Goal: Transaction & Acquisition: Purchase product/service

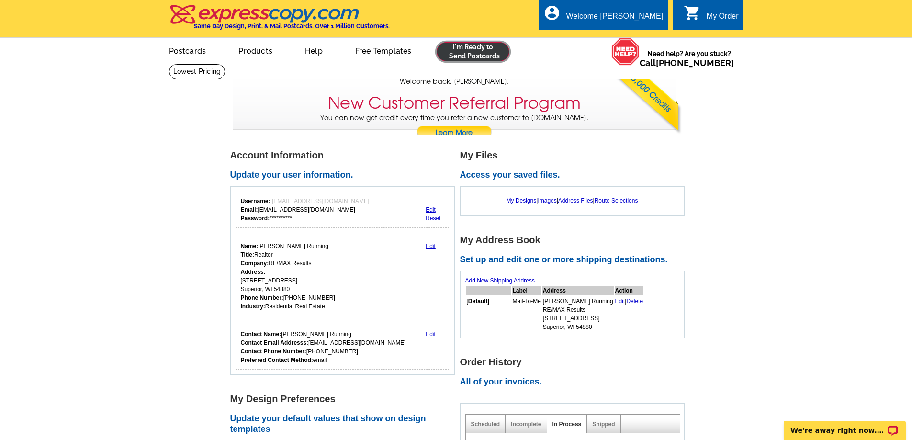
click at [480, 53] on link at bounding box center [473, 51] width 73 height 19
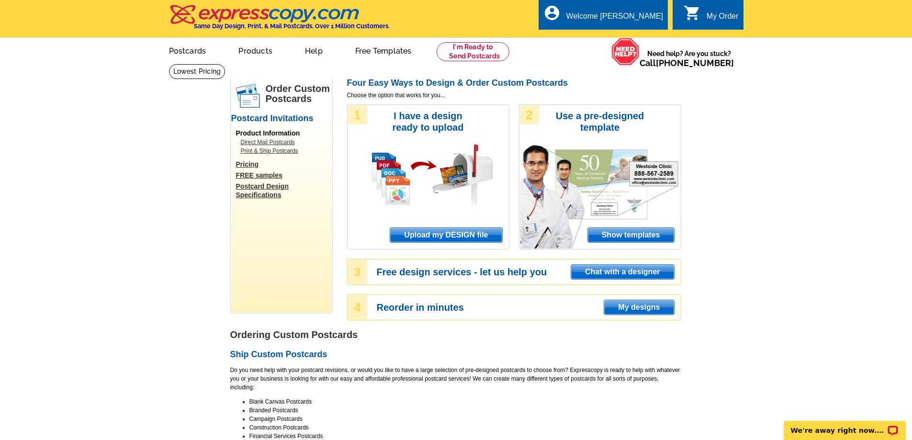
click at [434, 234] on span "Upload my DESIGN file" at bounding box center [446, 235] width 112 height 14
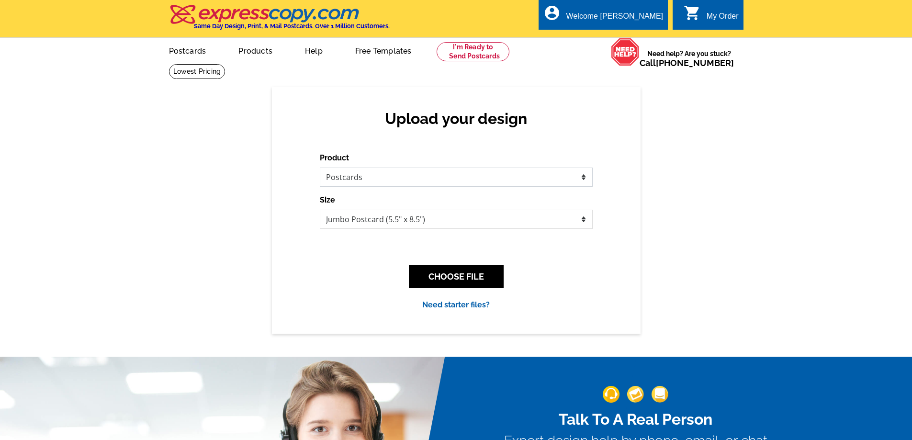
click at [390, 183] on select "Please select the type of file... Postcards Business Cards Letters and flyers G…" at bounding box center [456, 177] width 273 height 19
select select "2"
click at [320, 168] on select "Please select the type of file... Postcards Business Cards Letters and flyers G…" at bounding box center [456, 177] width 273 height 19
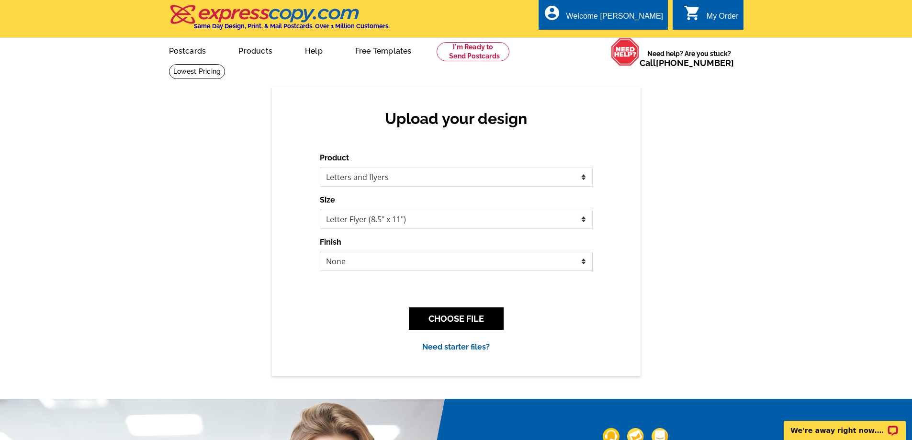
click at [397, 257] on select "None Envelope Mailer Bi-fold Mailer Tri-fold Mailer" at bounding box center [456, 261] width 273 height 19
select select "2"
click at [320, 252] on select "None Envelope Mailer Bi-fold Mailer Tri-fold Mailer" at bounding box center [456, 261] width 273 height 19
click at [447, 322] on button "CHOOSE FILE" at bounding box center [456, 318] width 95 height 23
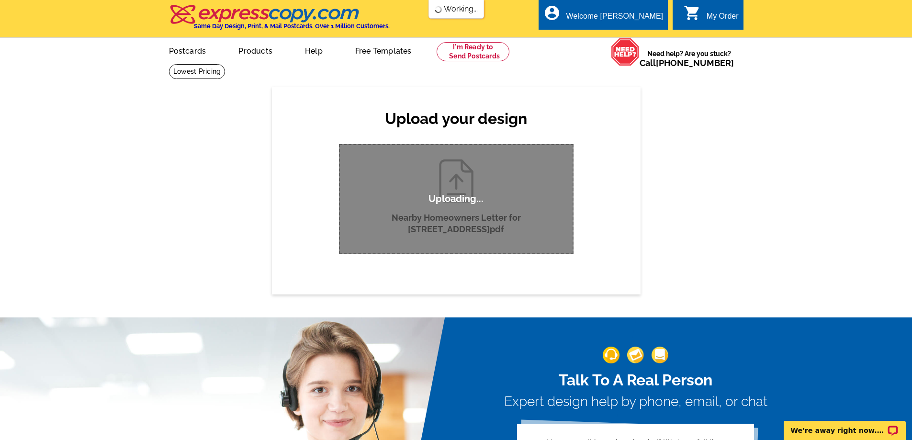
click at [745, 269] on div "Upload your design Product Please select the type of file... Postcards Business…" at bounding box center [456, 190] width 912 height 207
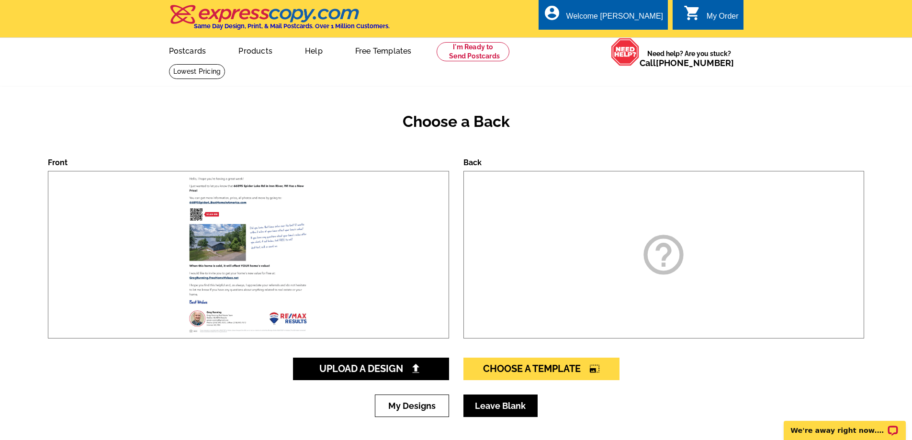
click at [491, 404] on link "Leave Blank" at bounding box center [501, 406] width 74 height 23
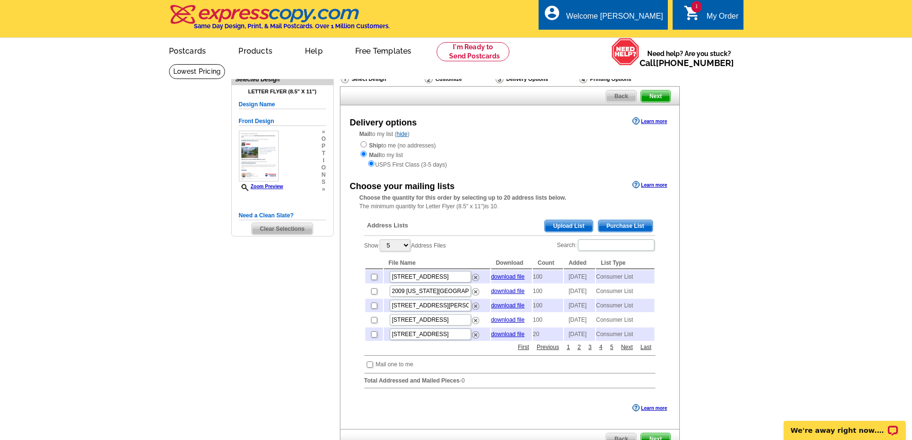
click at [627, 226] on span "Purchase List" at bounding box center [626, 225] width 54 height 11
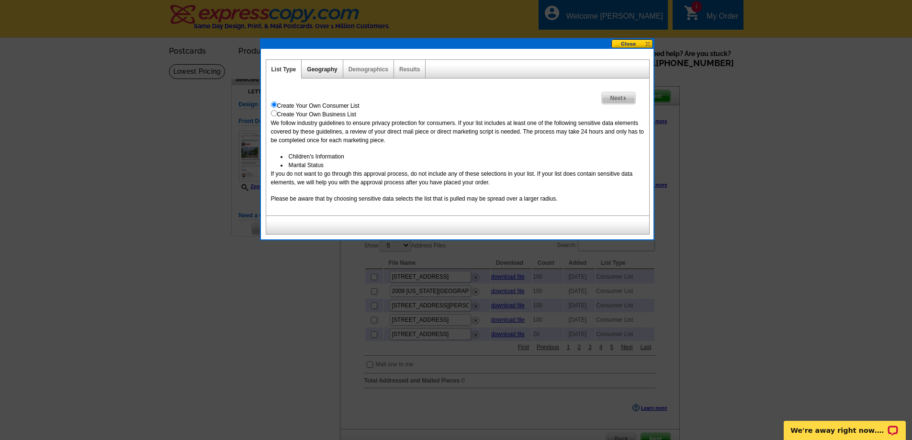
click at [323, 68] on link "Geography" at bounding box center [322, 69] width 30 height 7
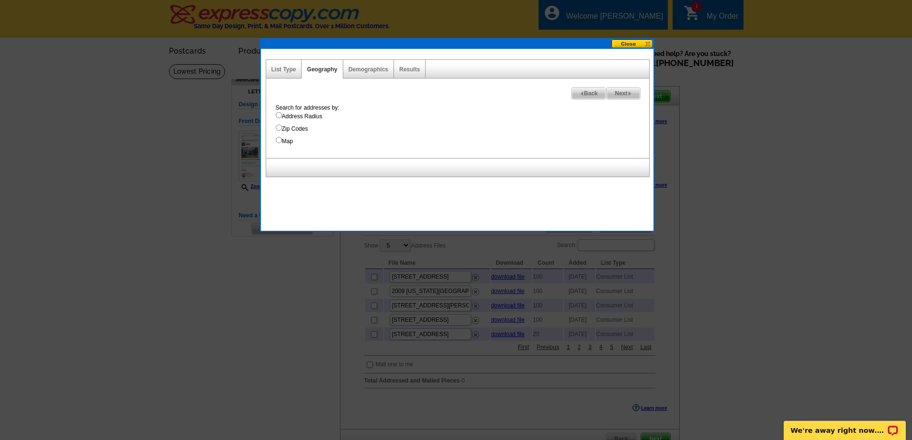
click at [278, 113] on input "Address Radius" at bounding box center [279, 115] width 6 height 6
radio input "true"
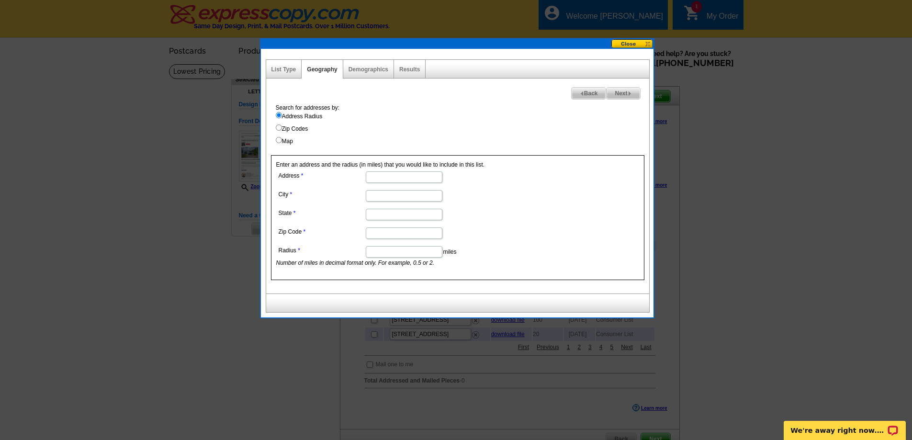
click at [393, 182] on input "Address" at bounding box center [404, 176] width 77 height 11
type input "66895 Spider Lake Rd"
type input "Iron River"
type input "[US_STATE]"
type input "54847"
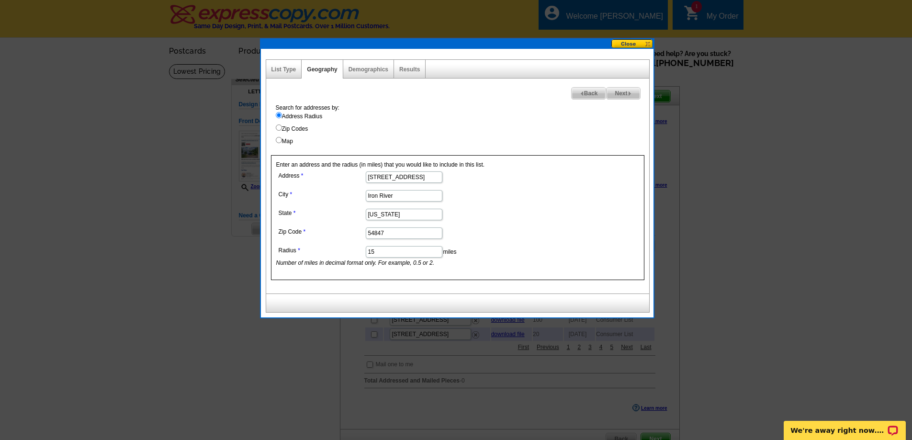
type input "15"
click at [618, 96] on span "Next" at bounding box center [623, 93] width 33 height 11
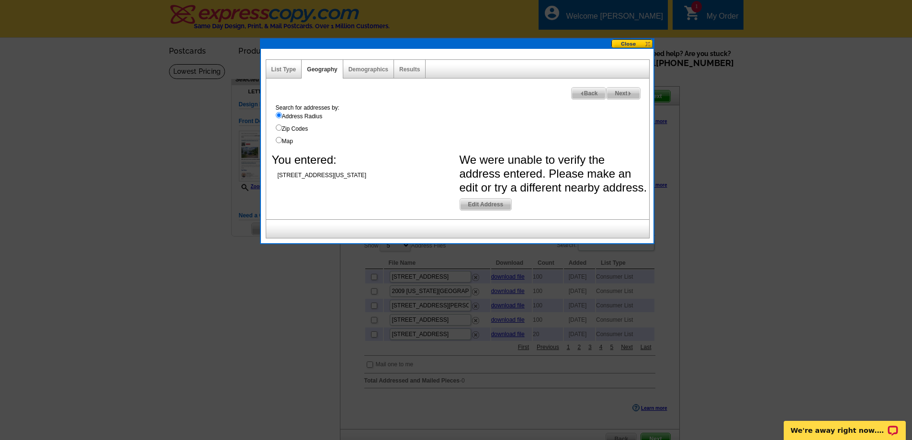
click at [474, 202] on span "Edit Address" at bounding box center [486, 204] width 52 height 11
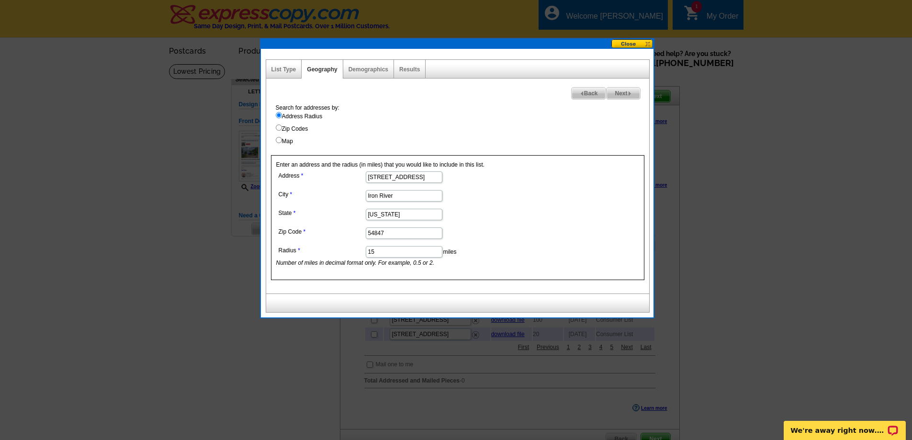
drag, startPoint x: 401, startPoint y: 213, endPoint x: 345, endPoint y: 214, distance: 56.0
click at [346, 215] on dl "Address 66895 Spider Lake Rd City Iron River State Wisconsin Zip Code 54847 Rad…" at bounding box center [403, 218] width 255 height 98
type input "WI"
click at [631, 91] on span "Next" at bounding box center [623, 93] width 33 height 11
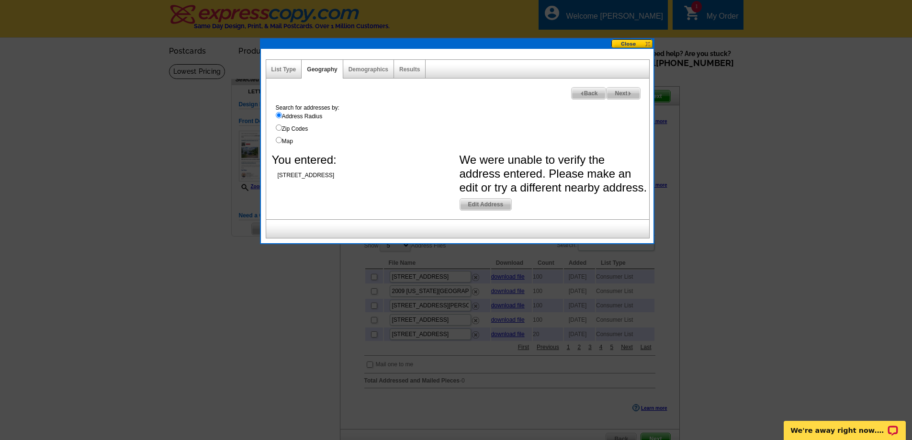
click at [279, 140] on input "Map" at bounding box center [279, 140] width 6 height 6
radio input "true"
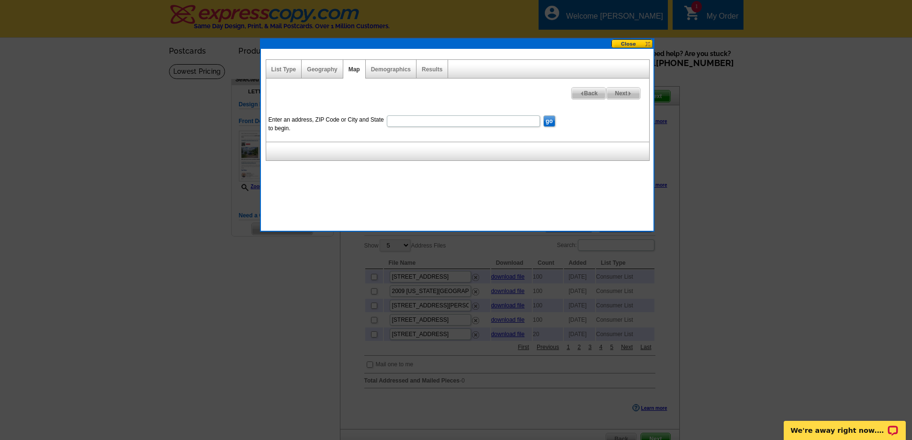
click at [390, 120] on input "Enter an address, ZIP Code or City and State to begin." at bounding box center [463, 120] width 153 height 11
type input "54874"
click at [547, 123] on input "go" at bounding box center [550, 120] width 12 height 11
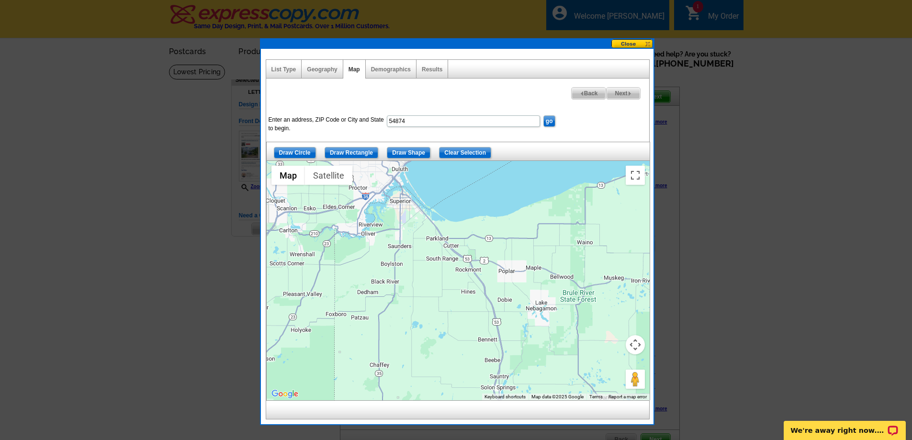
click at [546, 123] on input "go" at bounding box center [550, 120] width 12 height 11
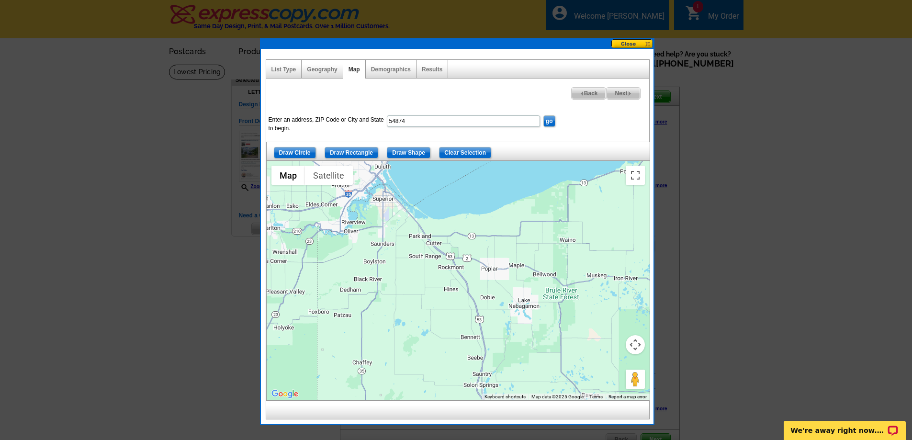
drag, startPoint x: 540, startPoint y: 278, endPoint x: 419, endPoint y: 280, distance: 121.7
click at [419, 280] on div at bounding box center [458, 280] width 383 height 239
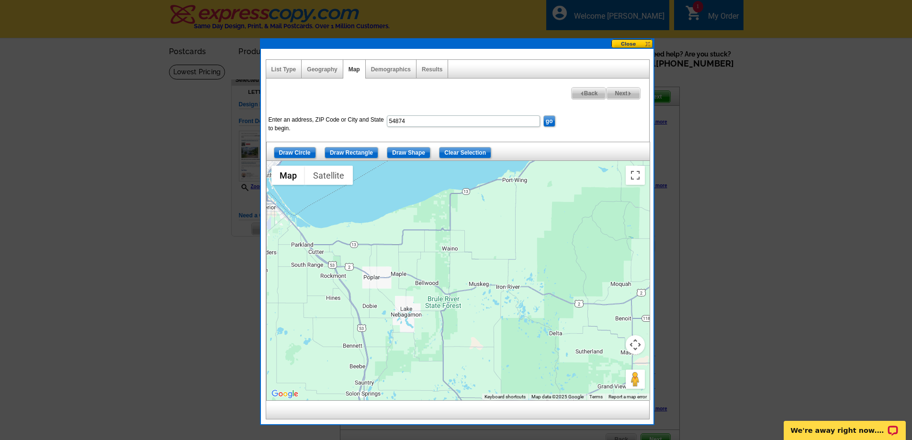
drag, startPoint x: 567, startPoint y: 290, endPoint x: 506, endPoint y: 275, distance: 62.1
click at [512, 275] on div at bounding box center [458, 280] width 383 height 239
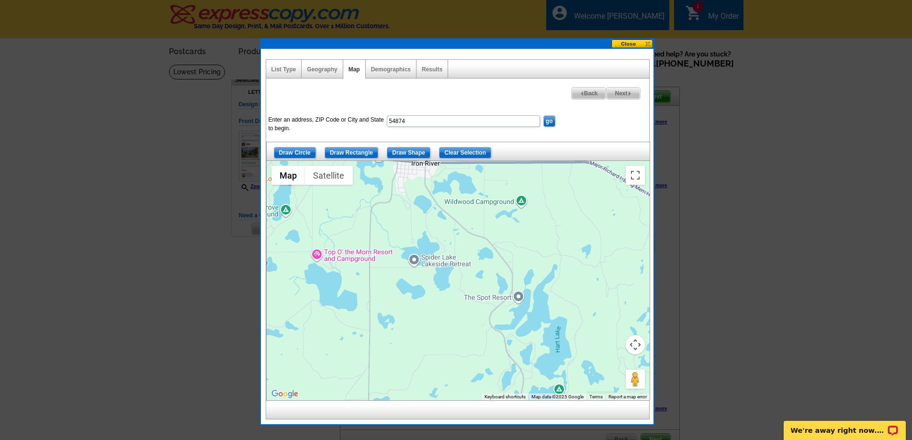
drag, startPoint x: 511, startPoint y: 288, endPoint x: 565, endPoint y: 305, distance: 55.7
click at [565, 305] on div at bounding box center [458, 280] width 383 height 239
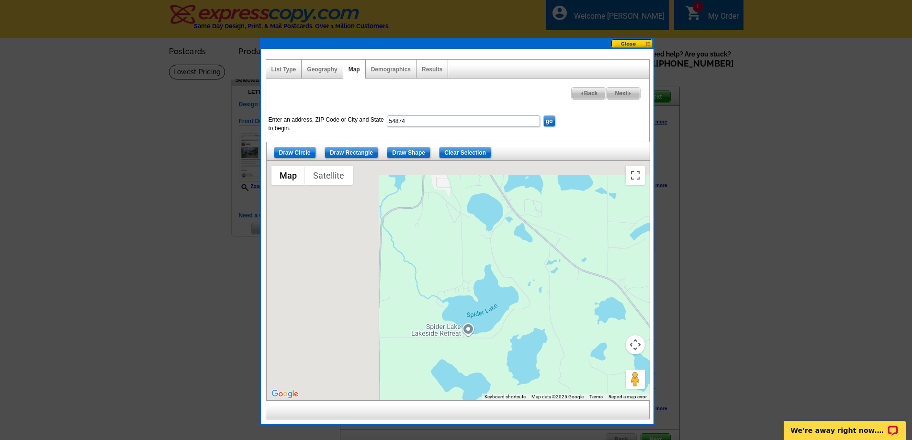
drag, startPoint x: 557, startPoint y: 292, endPoint x: 562, endPoint y: 294, distance: 5.6
click at [562, 294] on div at bounding box center [458, 280] width 383 height 239
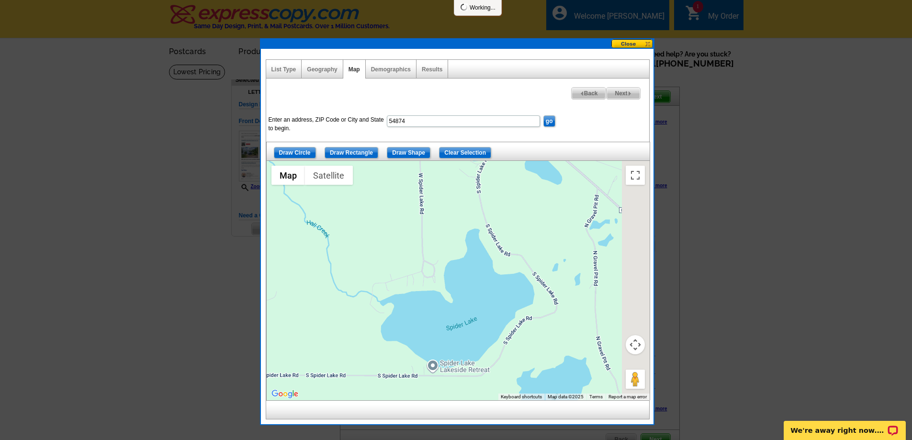
drag, startPoint x: 540, startPoint y: 309, endPoint x: 383, endPoint y: 247, distance: 169.2
click at [383, 247] on div at bounding box center [458, 280] width 383 height 239
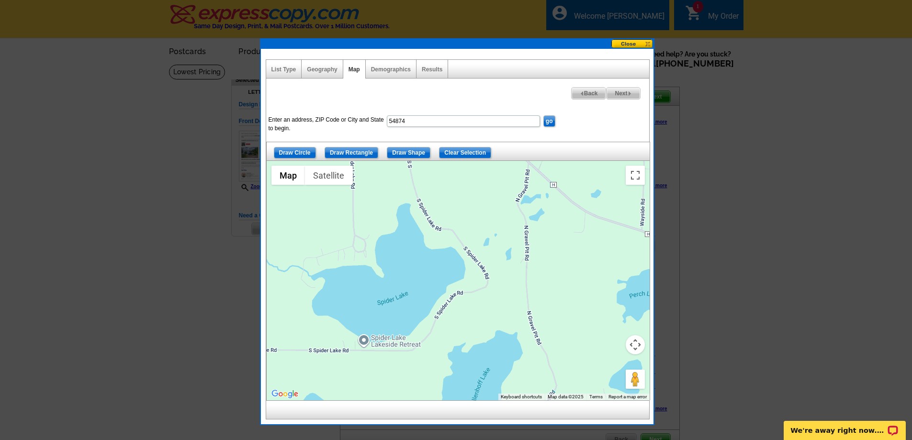
drag, startPoint x: 557, startPoint y: 269, endPoint x: 477, endPoint y: 256, distance: 81.0
click at [491, 245] on div at bounding box center [458, 280] width 383 height 239
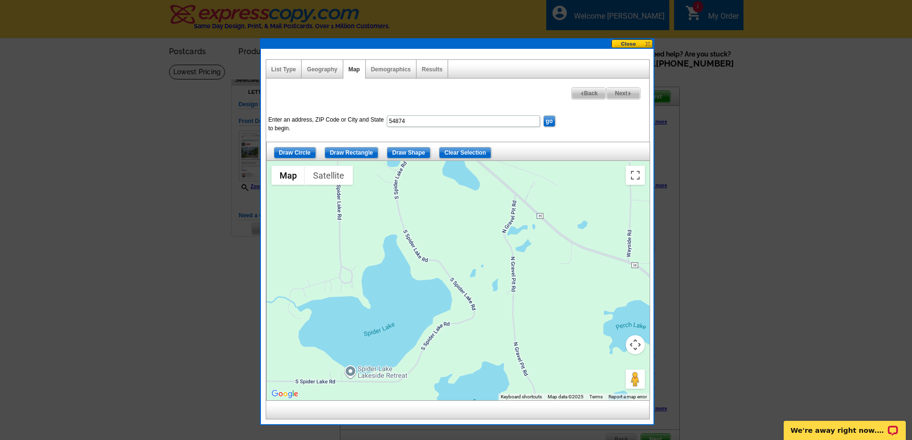
drag, startPoint x: 477, startPoint y: 235, endPoint x: 439, endPoint y: 260, distance: 45.3
click at [463, 262] on div at bounding box center [458, 280] width 383 height 239
click at [300, 152] on input "Draw Circle" at bounding box center [295, 152] width 42 height 11
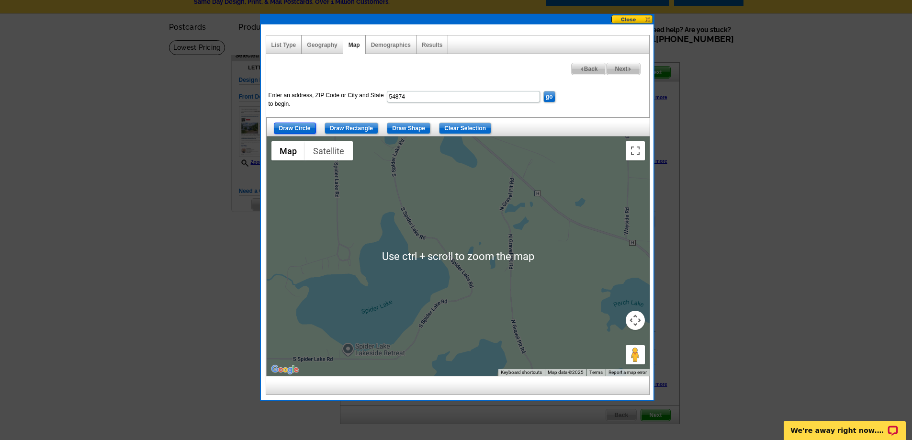
scroll to position [48, 0]
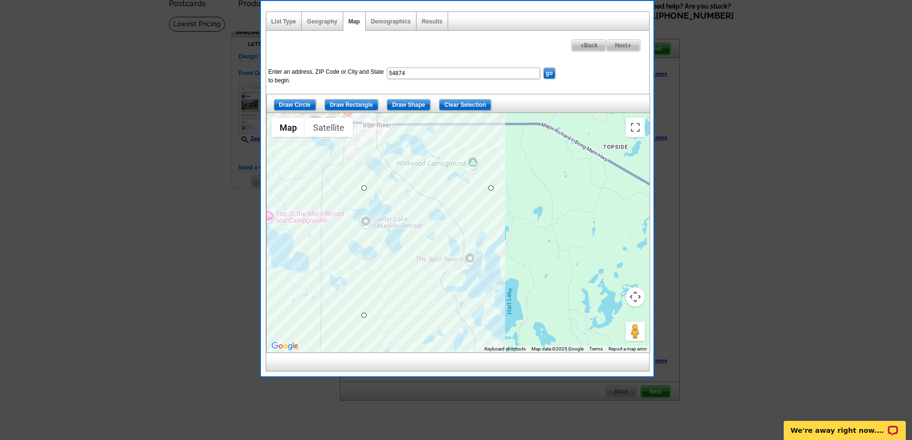
drag, startPoint x: 363, startPoint y: 187, endPoint x: 475, endPoint y: 250, distance: 128.0
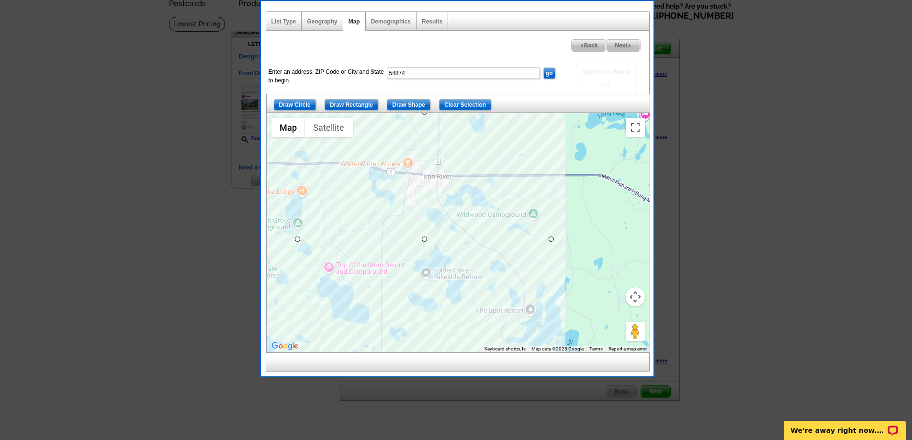
drag, startPoint x: 534, startPoint y: 180, endPoint x: 595, endPoint y: 232, distance: 80.5
click at [595, 232] on div at bounding box center [458, 232] width 383 height 239
drag, startPoint x: 552, startPoint y: 240, endPoint x: 518, endPoint y: 237, distance: 33.7
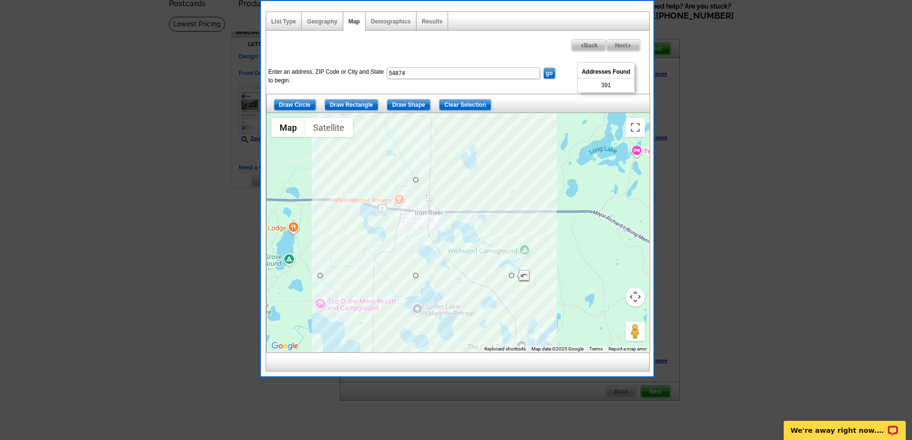
drag, startPoint x: 442, startPoint y: 242, endPoint x: 433, endPoint y: 277, distance: 35.9
click at [433, 277] on div at bounding box center [458, 232] width 383 height 239
drag, startPoint x: 416, startPoint y: 276, endPoint x: 415, endPoint y: 263, distance: 12.5
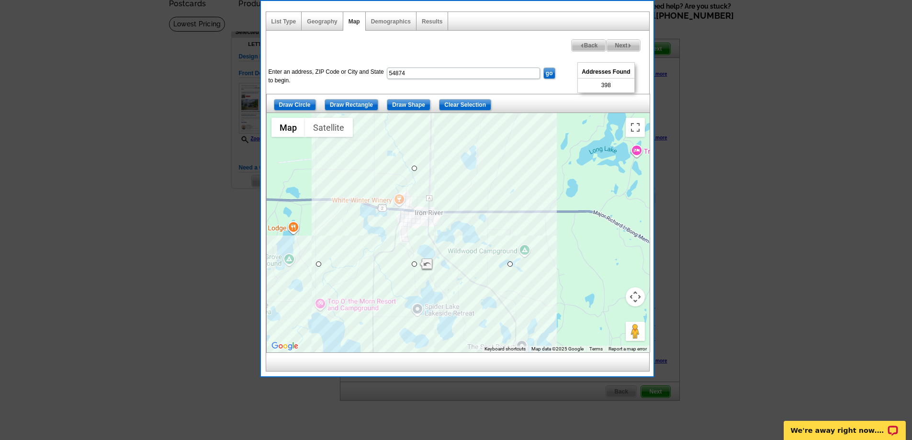
click at [627, 45] on span "Next" at bounding box center [623, 45] width 33 height 11
select select
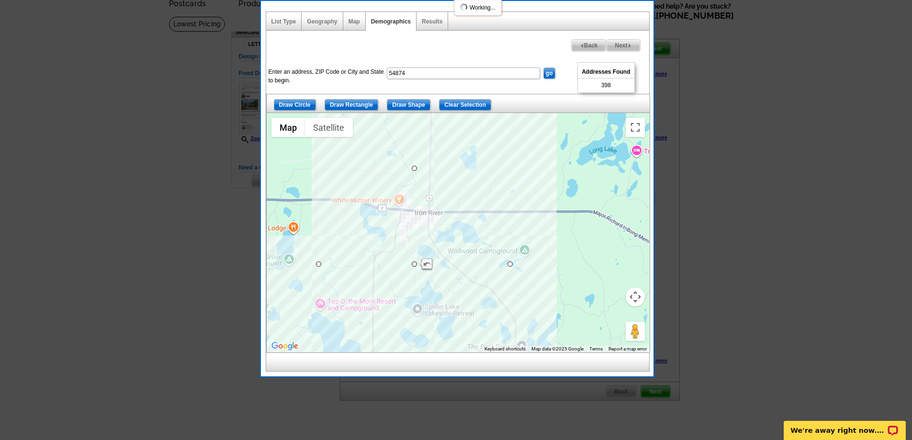
select select
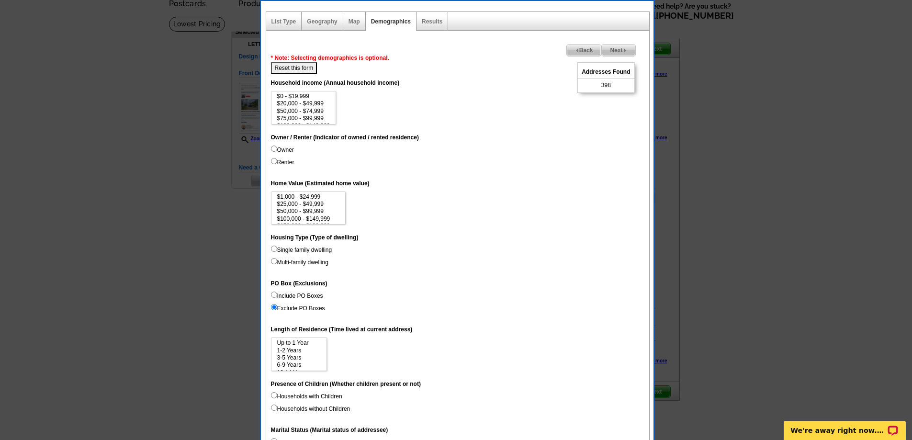
click at [273, 148] on input "Owner" at bounding box center [274, 149] width 6 height 6
radio input "true"
click at [274, 250] on input "Single family dwelling" at bounding box center [274, 249] width 6 height 6
radio input "true"
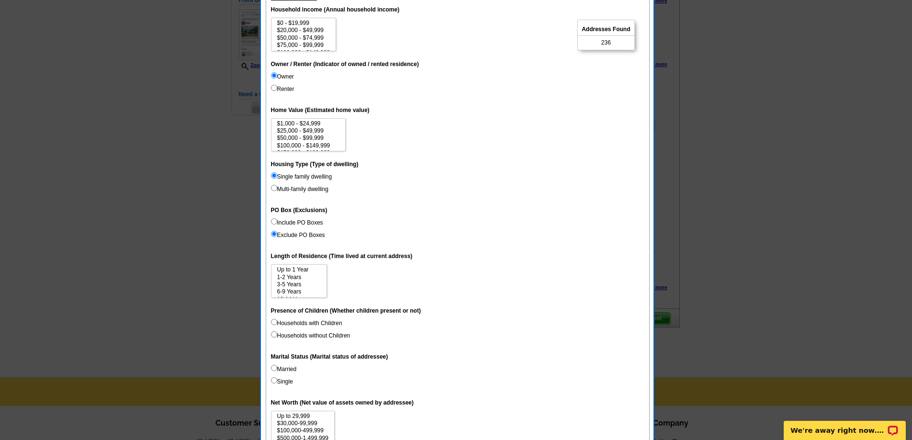
scroll to position [144, 0]
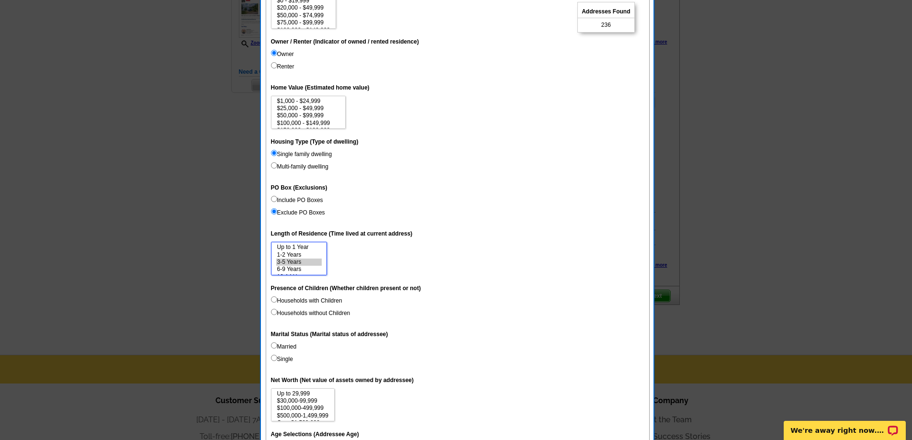
click at [297, 261] on option "3-5 Years" at bounding box center [298, 262] width 45 height 7
click at [295, 271] on option "6-9 Years" at bounding box center [298, 269] width 45 height 7
click at [296, 250] on option "3-5 Years" at bounding box center [298, 247] width 45 height 7
click at [295, 262] on option "10-14 Years" at bounding box center [298, 262] width 45 height 7
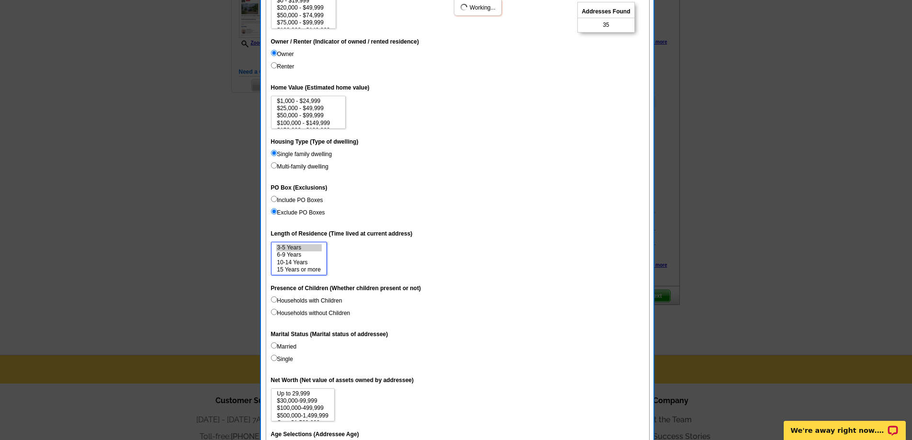
select select "3-5"
click at [297, 270] on option "15 Years or more" at bounding box center [298, 269] width 45 height 7
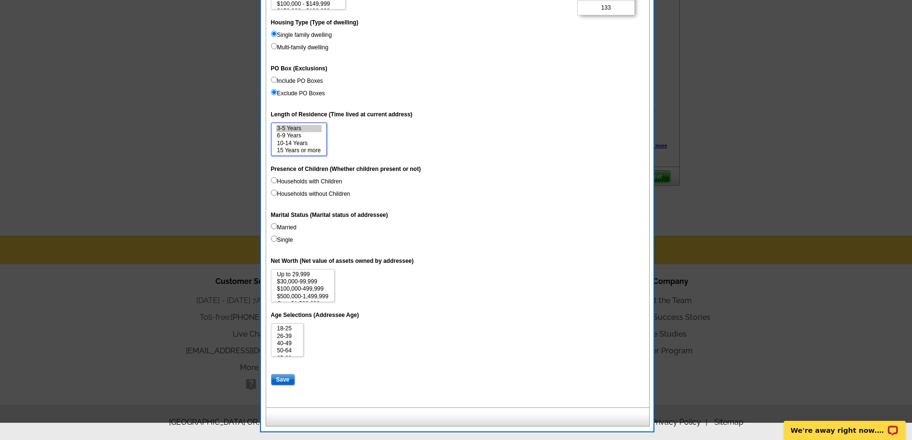
scroll to position [283, 0]
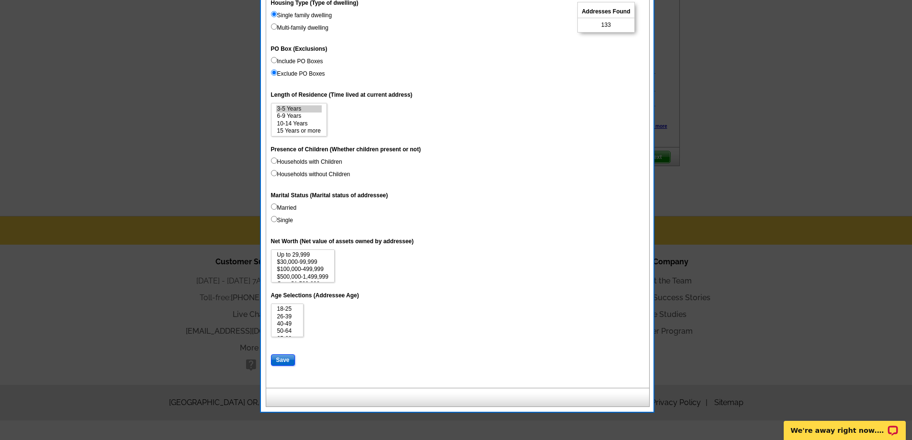
click at [291, 363] on input "Save" at bounding box center [283, 359] width 24 height 11
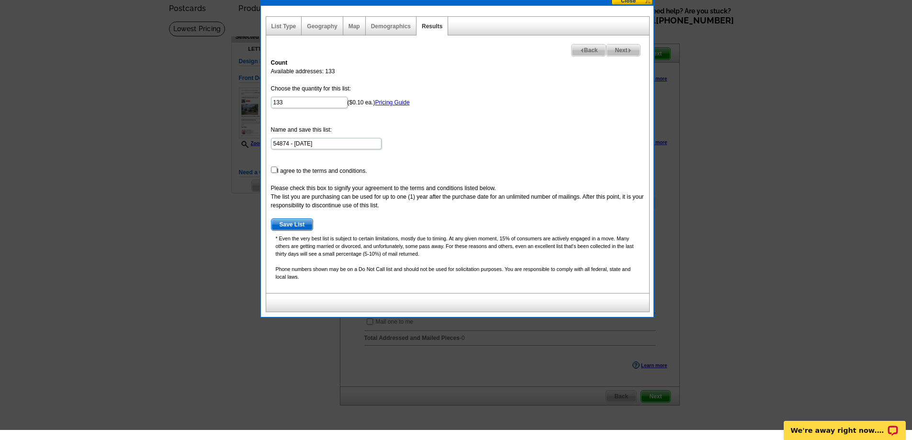
scroll to position [0, 0]
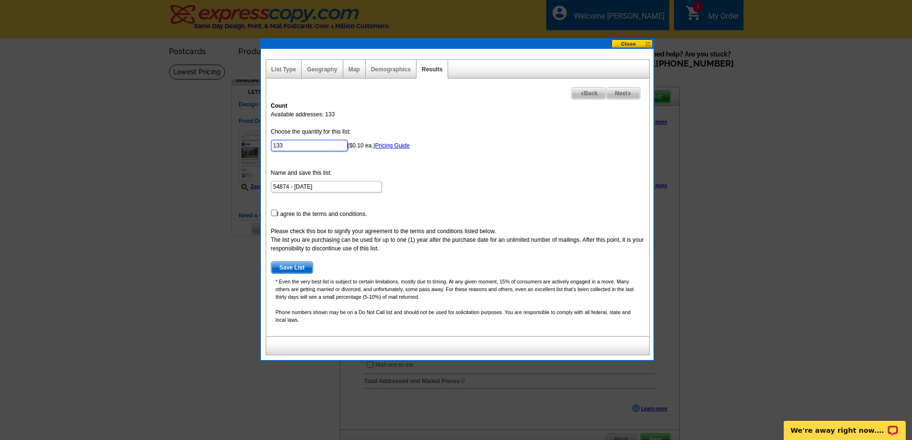
drag, startPoint x: 299, startPoint y: 145, endPoint x: 268, endPoint y: 148, distance: 31.3
click at [268, 148] on div "Count Available addresses: 133 Choose the quantity for this list: 133 ($0.10 ea…" at bounding box center [457, 216] width 383 height 239
type input "100"
click at [386, 126] on div "Count Available addresses: 133 Choose the quantity for this list: 100 ($0.10 ea…" at bounding box center [457, 216] width 383 height 239
drag, startPoint x: 318, startPoint y: 188, endPoint x: 295, endPoint y: 188, distance: 22.5
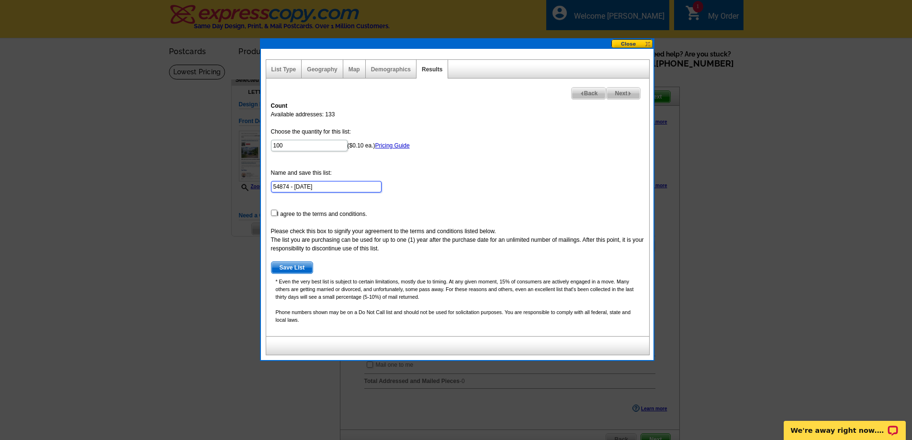
click at [295, 188] on input "54874 - Sep 07" at bounding box center [326, 186] width 111 height 11
type input "54874 - Spider Lake"
click at [404, 146] on link "Pricing Guide" at bounding box center [392, 145] width 34 height 7
click at [273, 212] on input "checkbox" at bounding box center [274, 213] width 6 height 6
checkbox input "true"
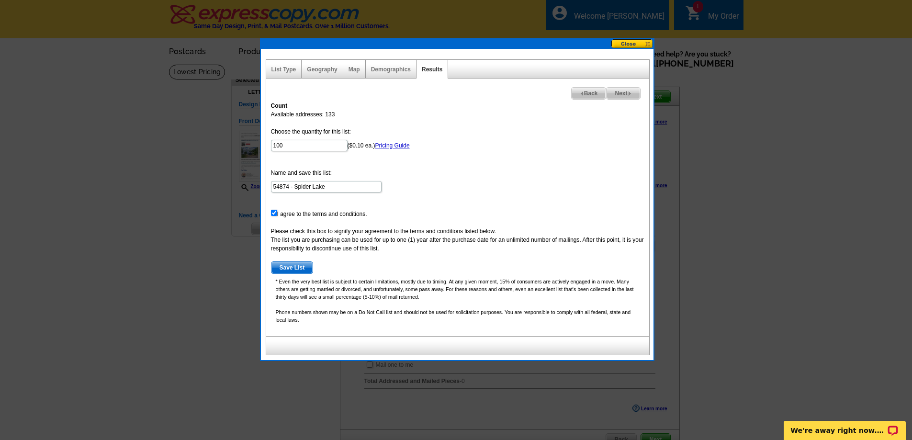
click at [299, 265] on span "Save List" at bounding box center [293, 267] width 42 height 11
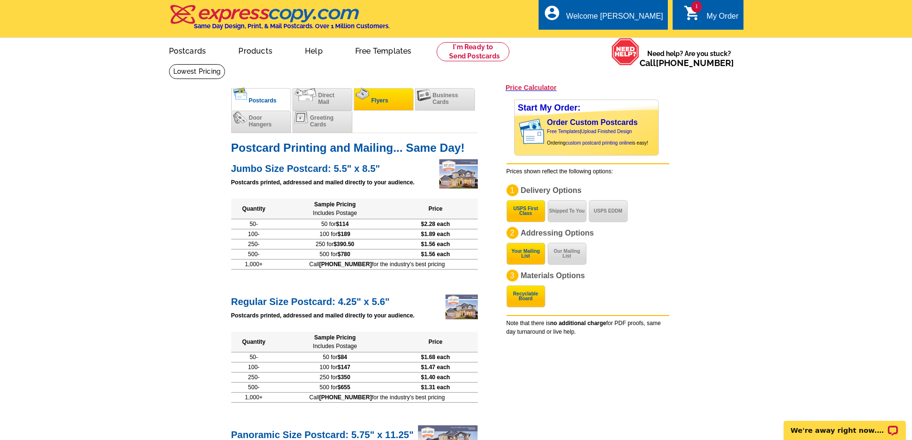
click at [368, 102] on li "Flyers" at bounding box center [384, 99] width 60 height 23
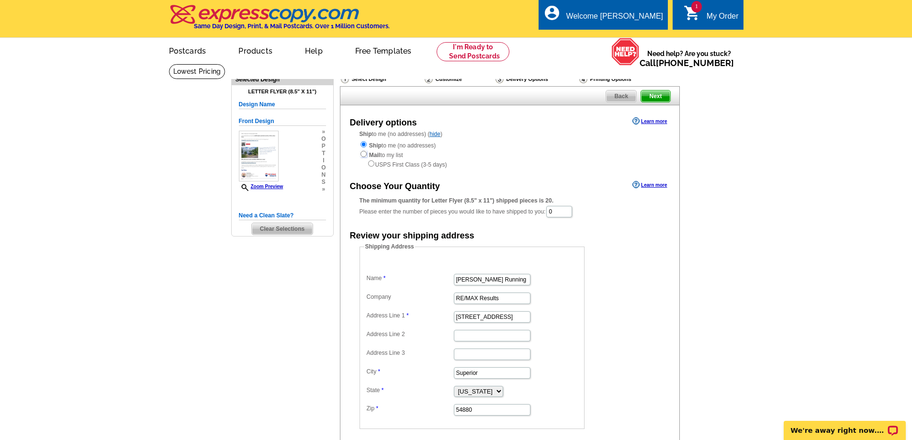
click at [365, 155] on input "radio" at bounding box center [364, 154] width 6 height 6
radio input "true"
click at [277, 186] on link "Zoom Preview" at bounding box center [261, 186] width 45 height 5
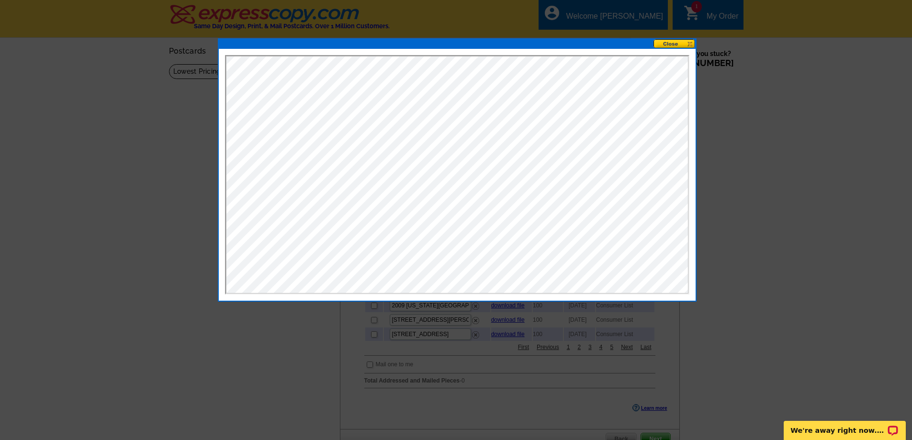
click at [673, 47] on button at bounding box center [675, 43] width 42 height 9
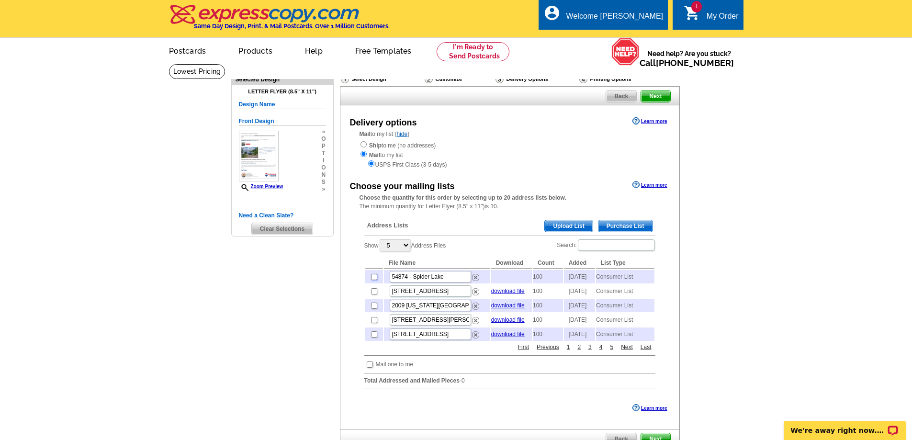
click at [372, 280] on input "checkbox" at bounding box center [374, 277] width 6 height 6
checkbox input "true"
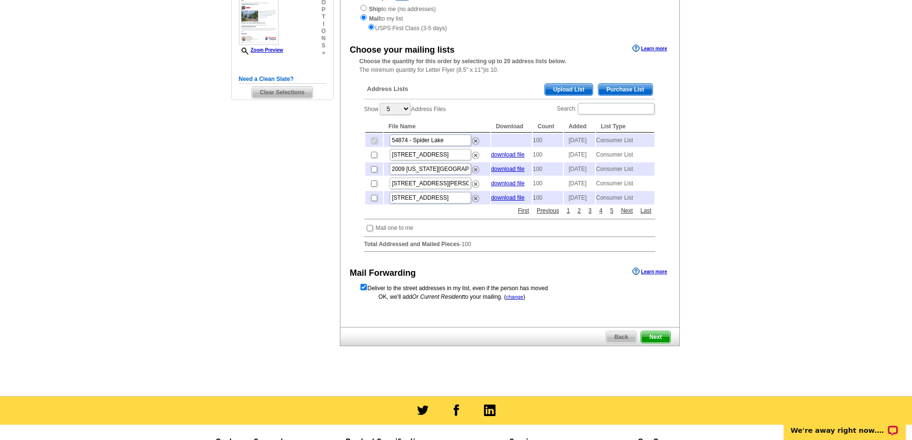
scroll to position [144, 0]
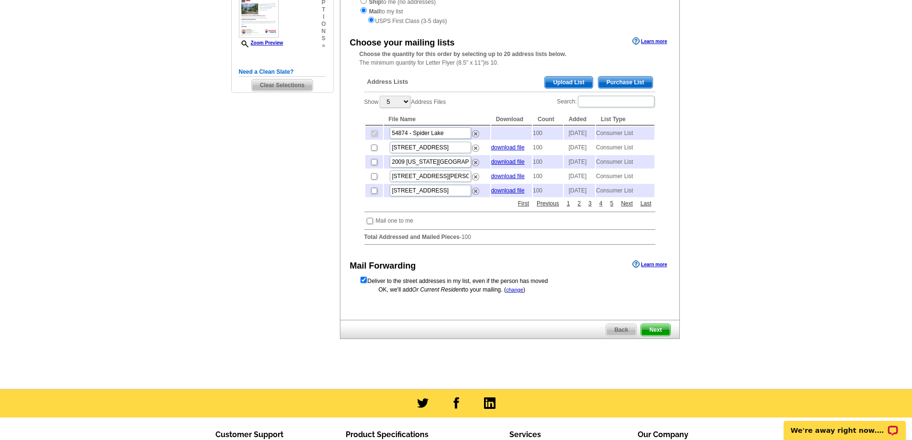
click at [651, 336] on span "Next" at bounding box center [655, 329] width 29 height 11
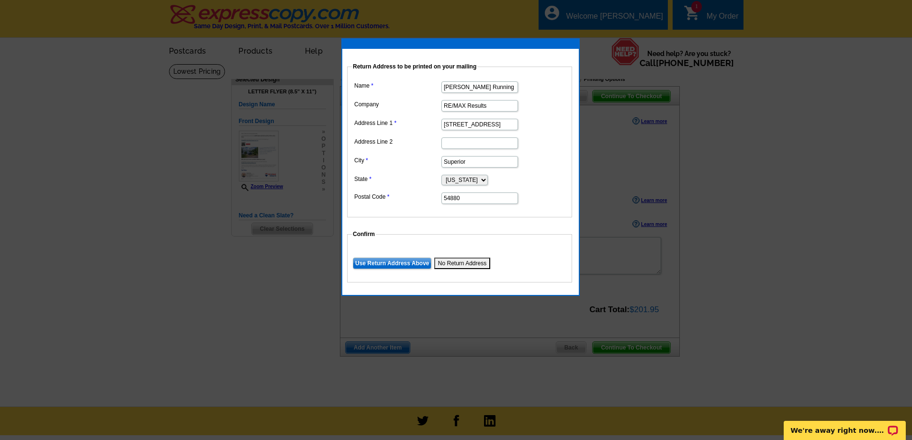
click at [414, 261] on input "Use Return Address Above" at bounding box center [392, 263] width 79 height 11
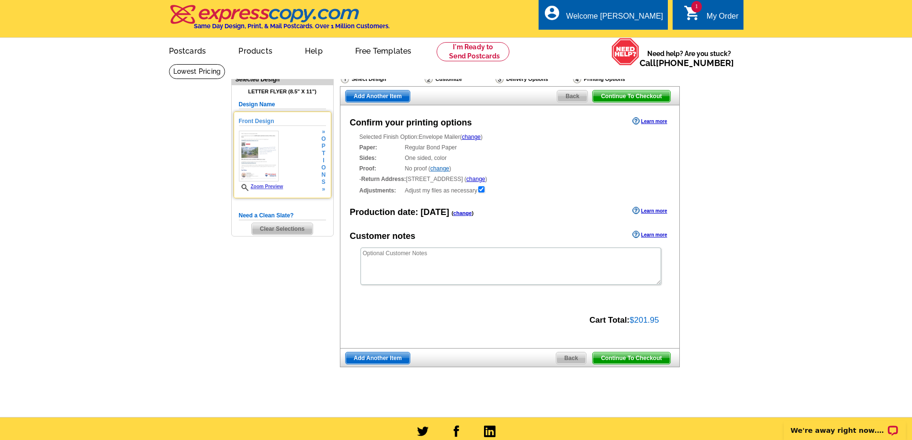
click at [296, 156] on div "Front Design Zoom Preview » o p t i o n s »" at bounding box center [282, 155] width 87 height 76
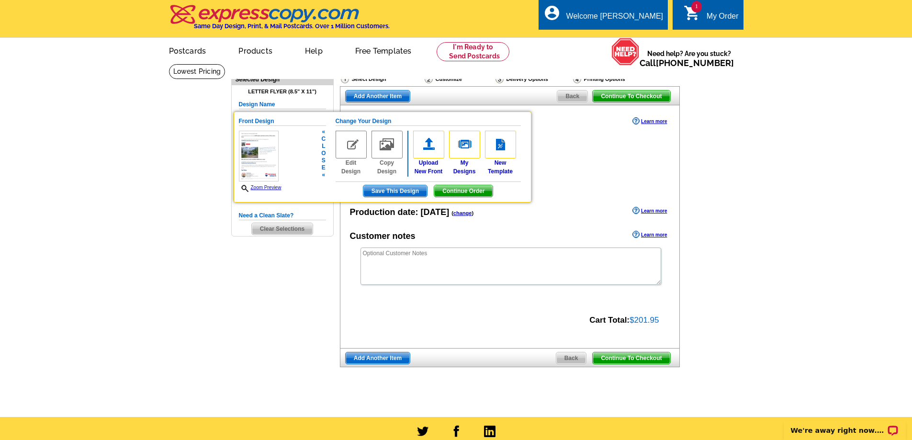
click at [454, 190] on span "Continue Order" at bounding box center [463, 190] width 58 height 11
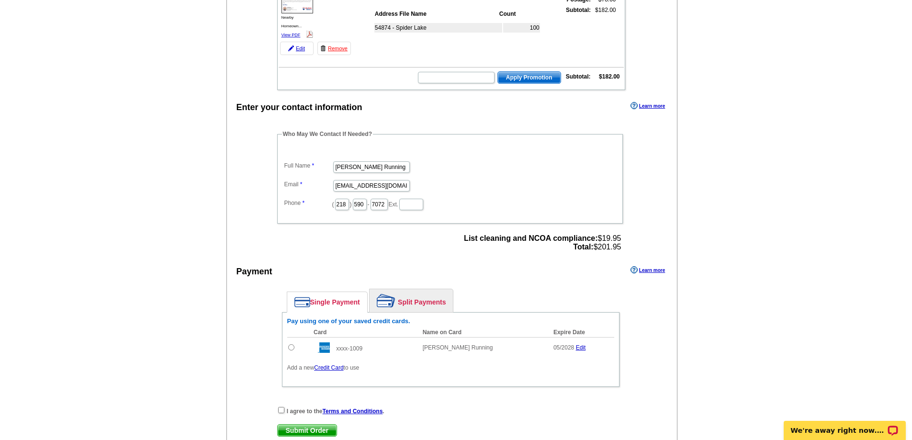
scroll to position [192, 0]
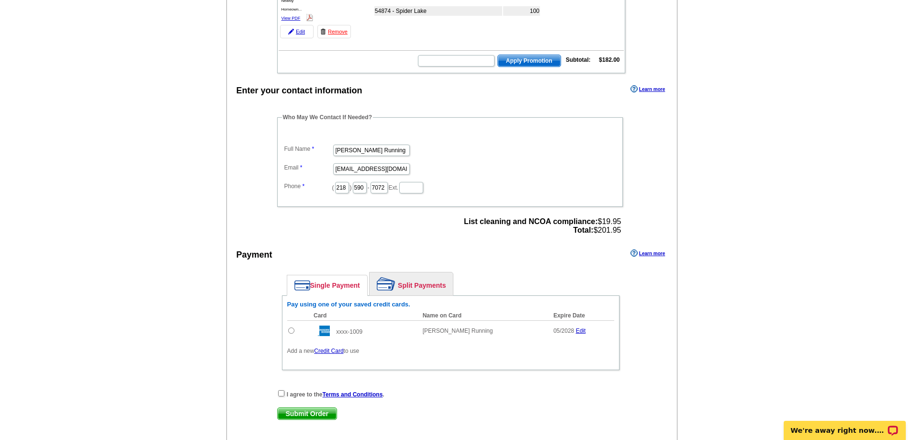
click at [291, 333] on input "radio" at bounding box center [291, 331] width 6 height 6
radio input "true"
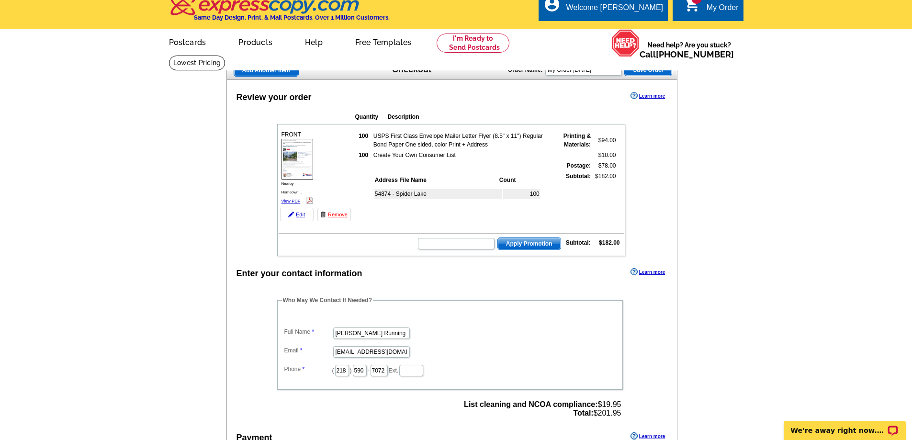
scroll to position [0, 0]
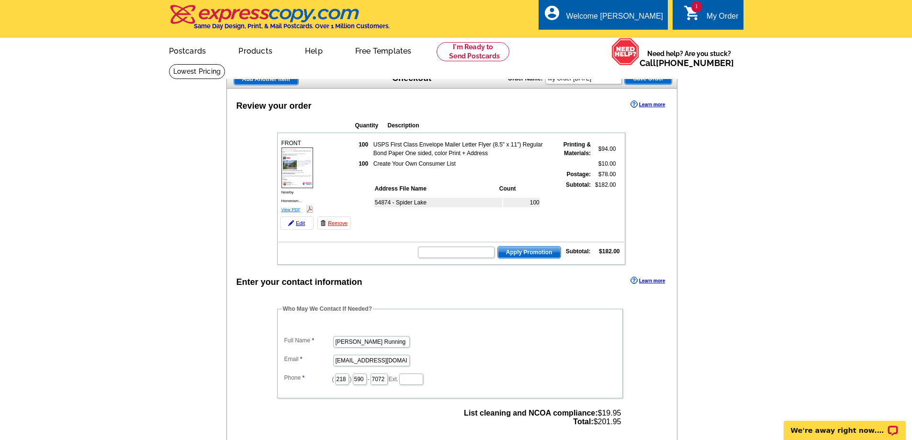
click at [294, 209] on link "View PDF" at bounding box center [291, 209] width 19 height 5
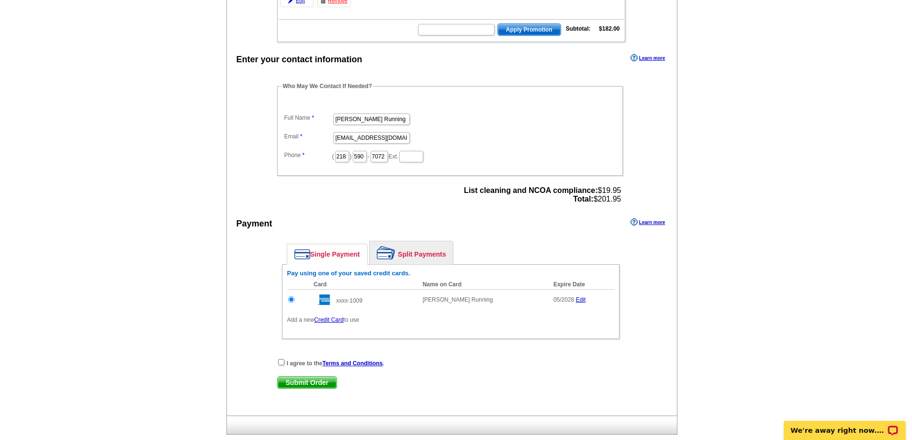
scroll to position [239, 0]
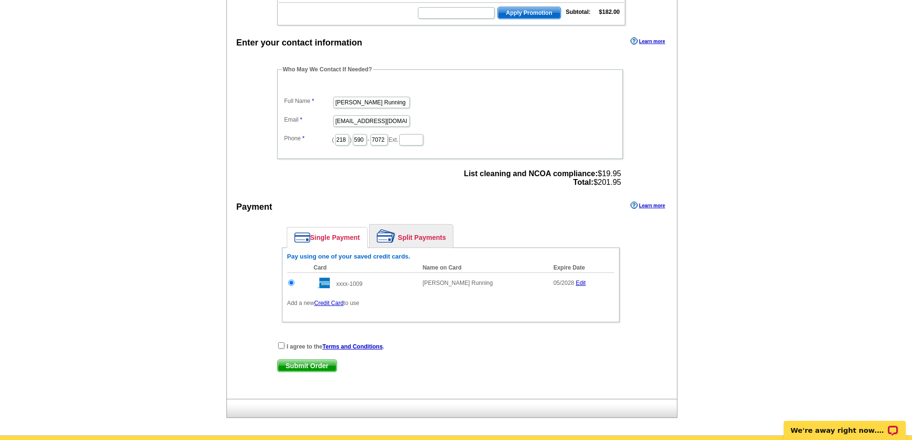
click at [281, 350] on div "I agree to the Terms and Conditions ." at bounding box center [450, 346] width 347 height 10
click at [282, 350] on div "I agree to the Terms and Conditions ." at bounding box center [450, 346] width 347 height 10
click at [282, 349] on input "checkbox" at bounding box center [281, 345] width 6 height 6
checkbox input "true"
click at [294, 364] on span "Submit Order" at bounding box center [307, 365] width 59 height 11
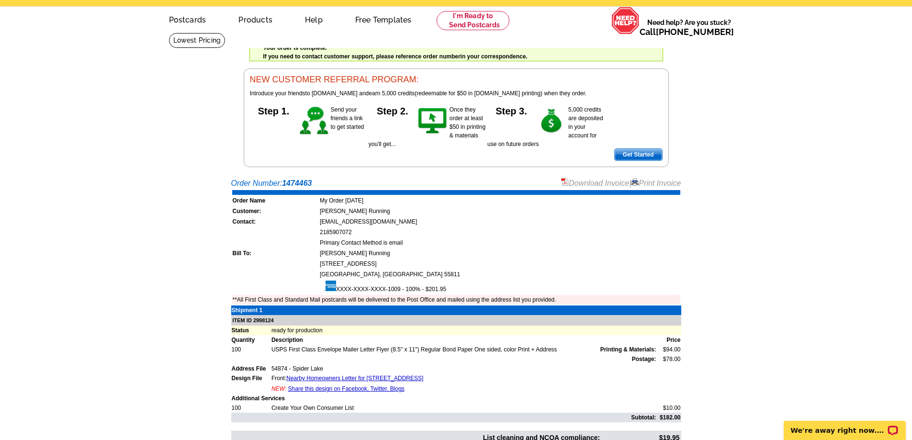
scroll to position [48, 0]
